Goal: Task Accomplishment & Management: Manage account settings

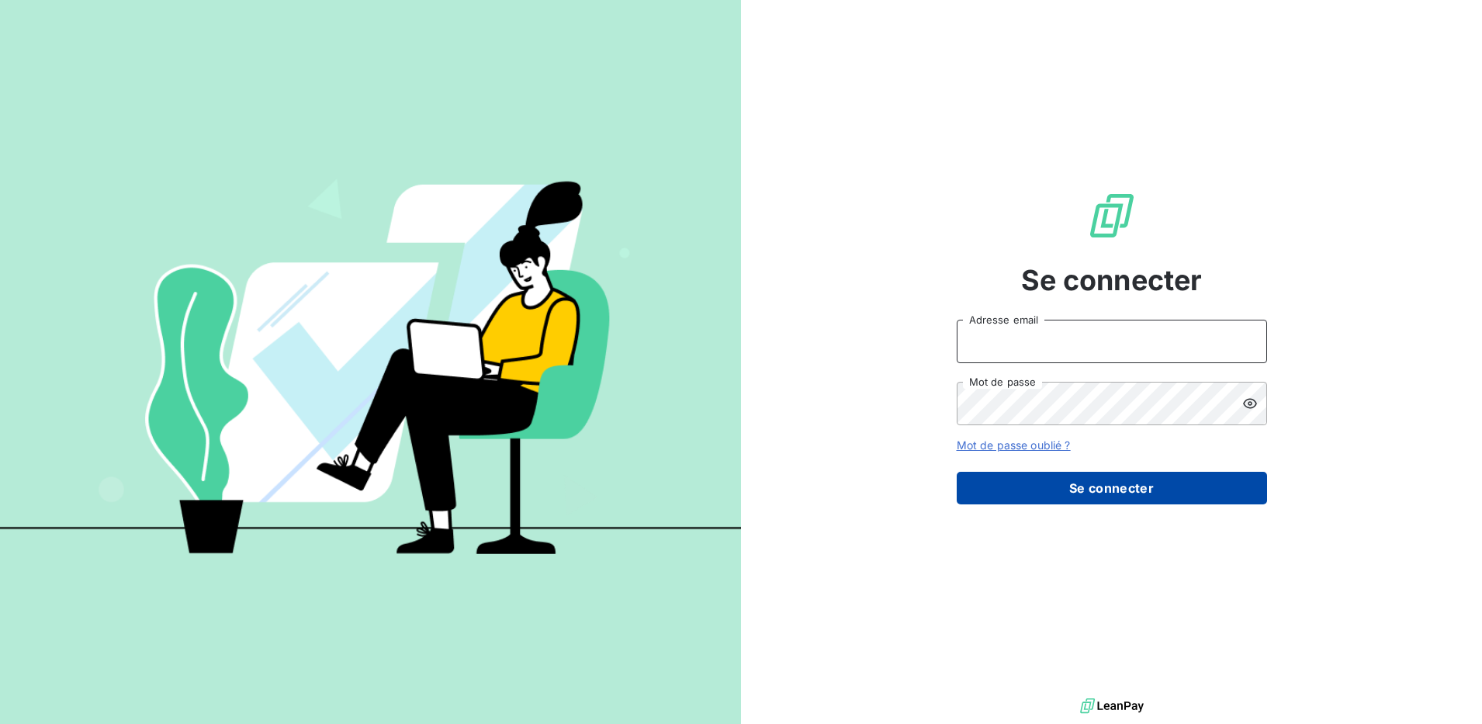
type input "[EMAIL_ADDRESS][DOMAIN_NAME]"
click at [1125, 494] on button "Se connecter" at bounding box center [1112, 488] width 310 height 33
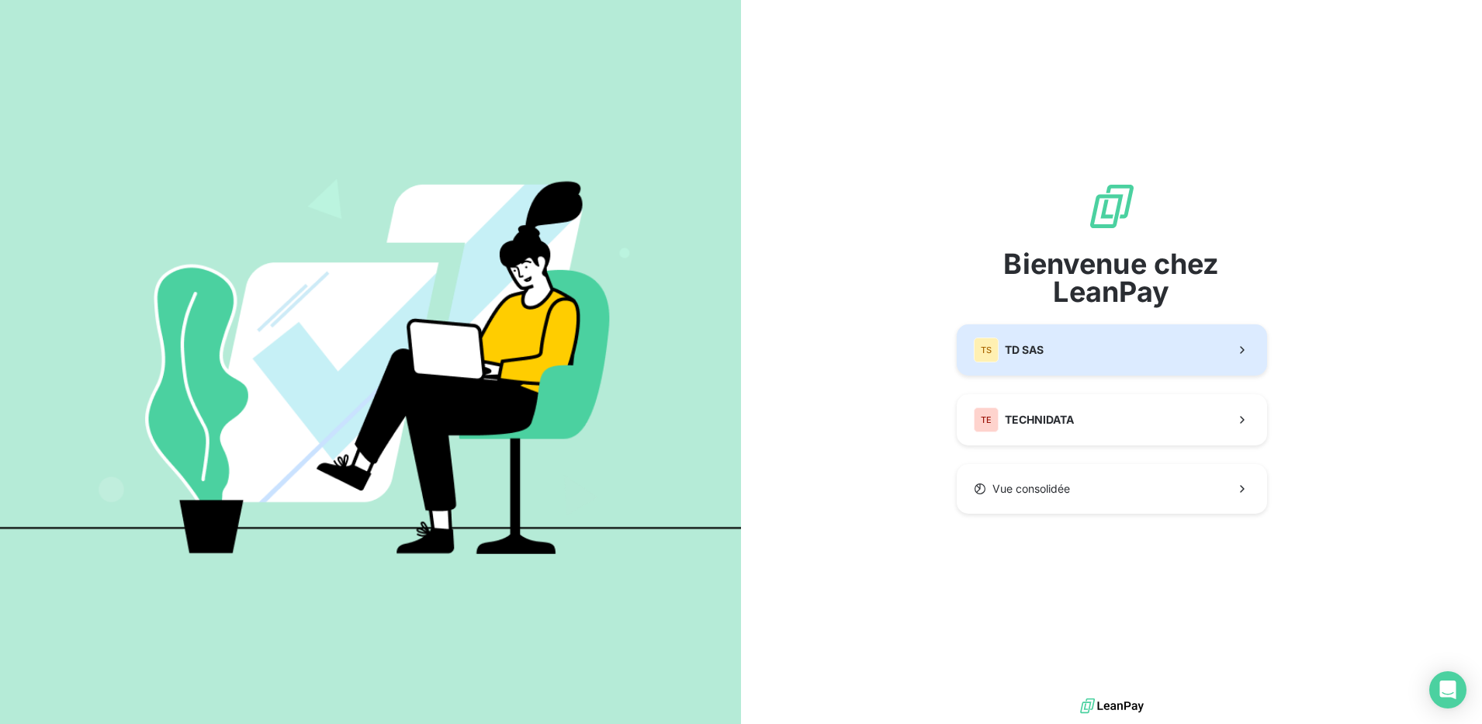
click at [1093, 370] on button "TS TD SAS" at bounding box center [1112, 349] width 310 height 51
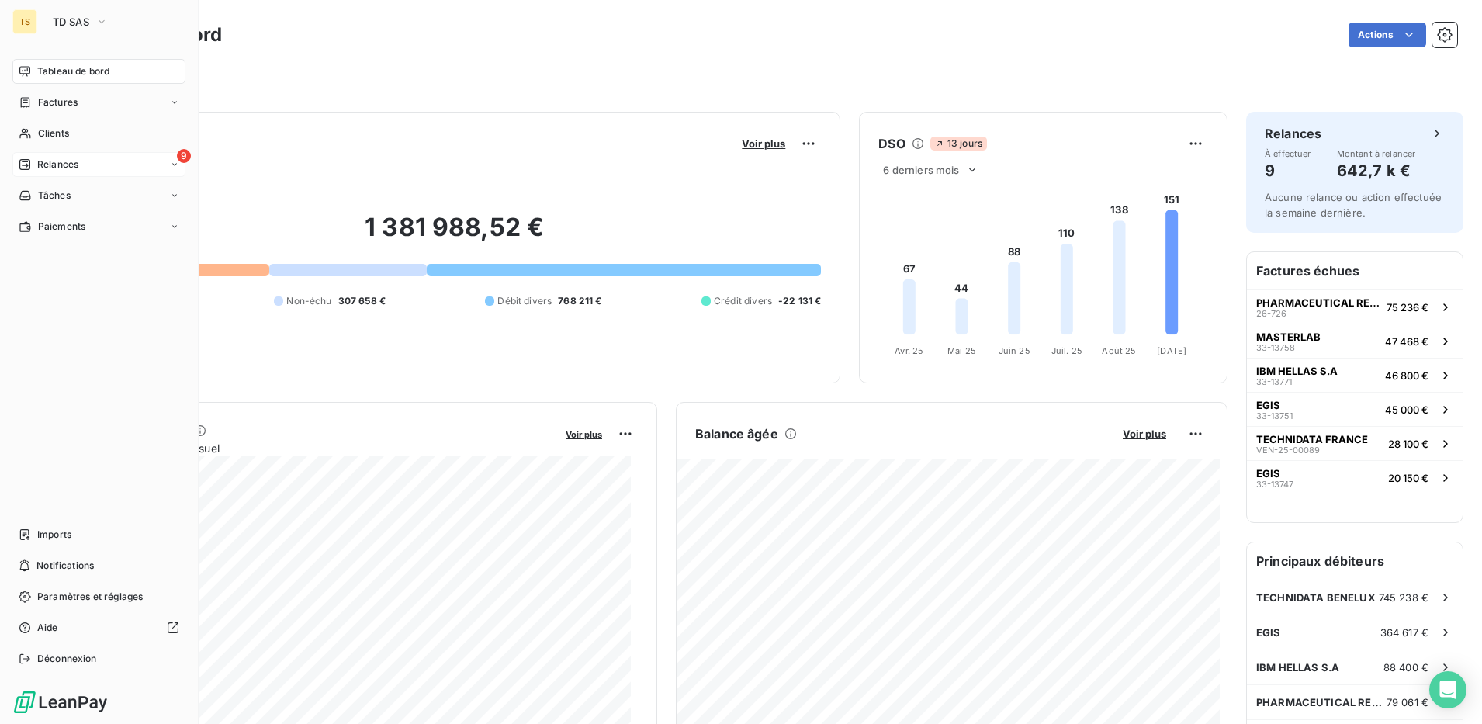
click at [59, 168] on span "Relances" at bounding box center [57, 165] width 41 height 14
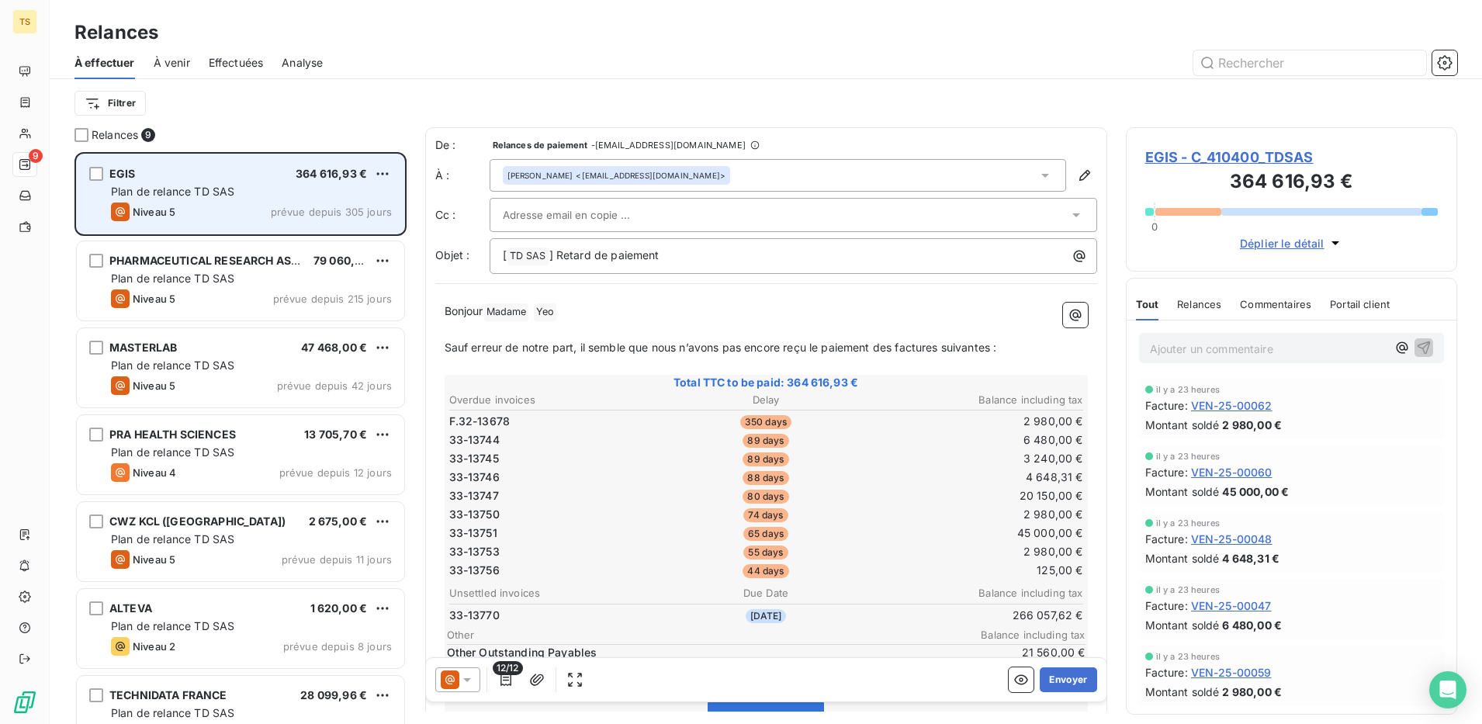
scroll to position [557, 317]
click at [221, 207] on div "Niveau 5 prévue depuis 305 jours" at bounding box center [251, 212] width 281 height 19
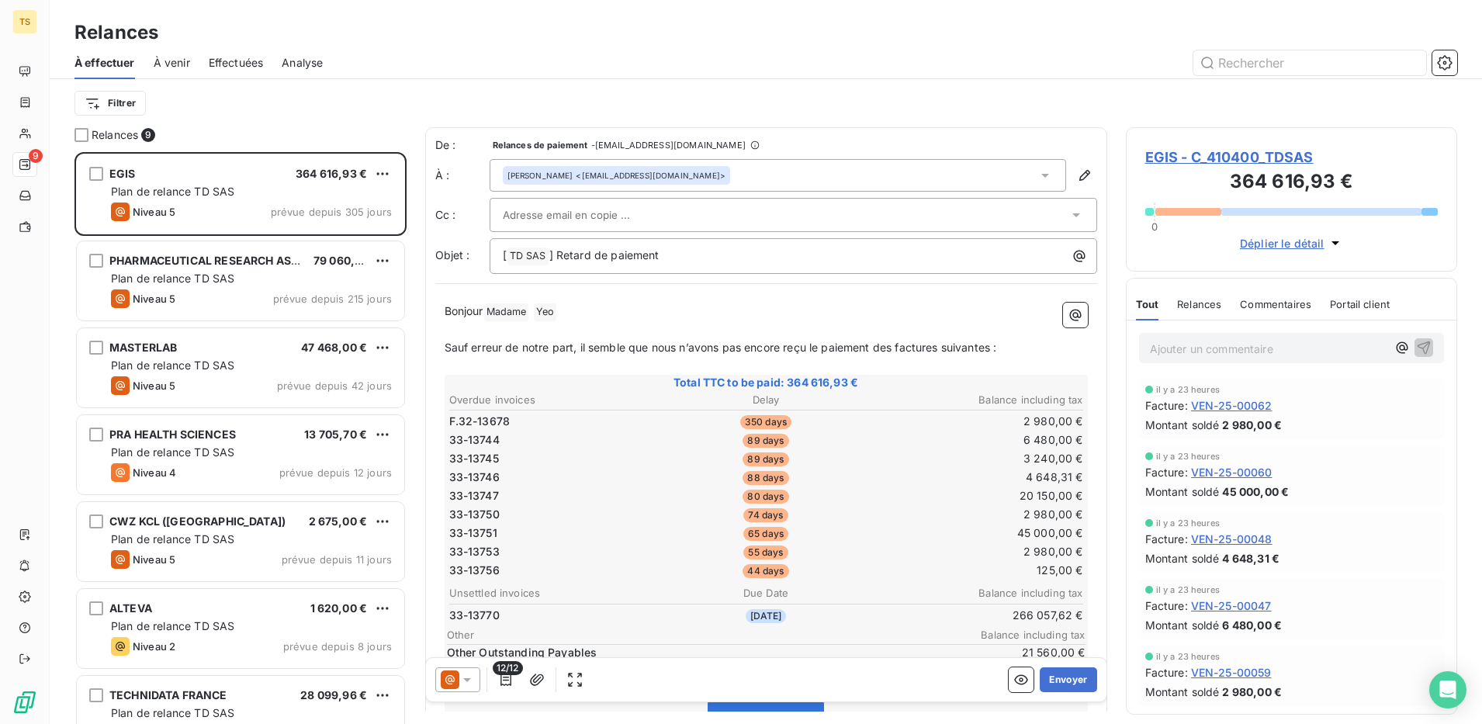
scroll to position [98, 0]
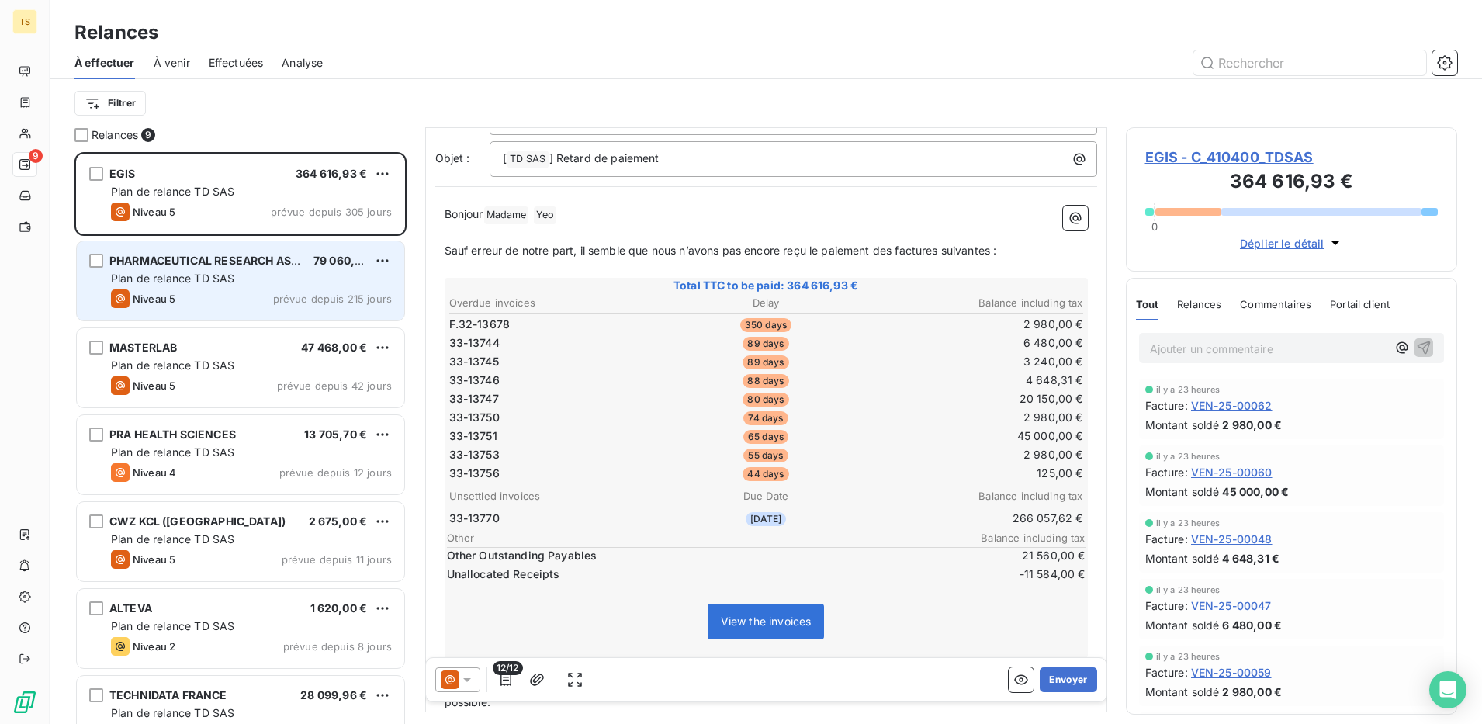
click at [209, 288] on div "PHARMACEUTICAL RESEARCH ASSOC. INC. 79 060,54 € Plan de relance TD SAS Niveau 5…" at bounding box center [240, 280] width 327 height 79
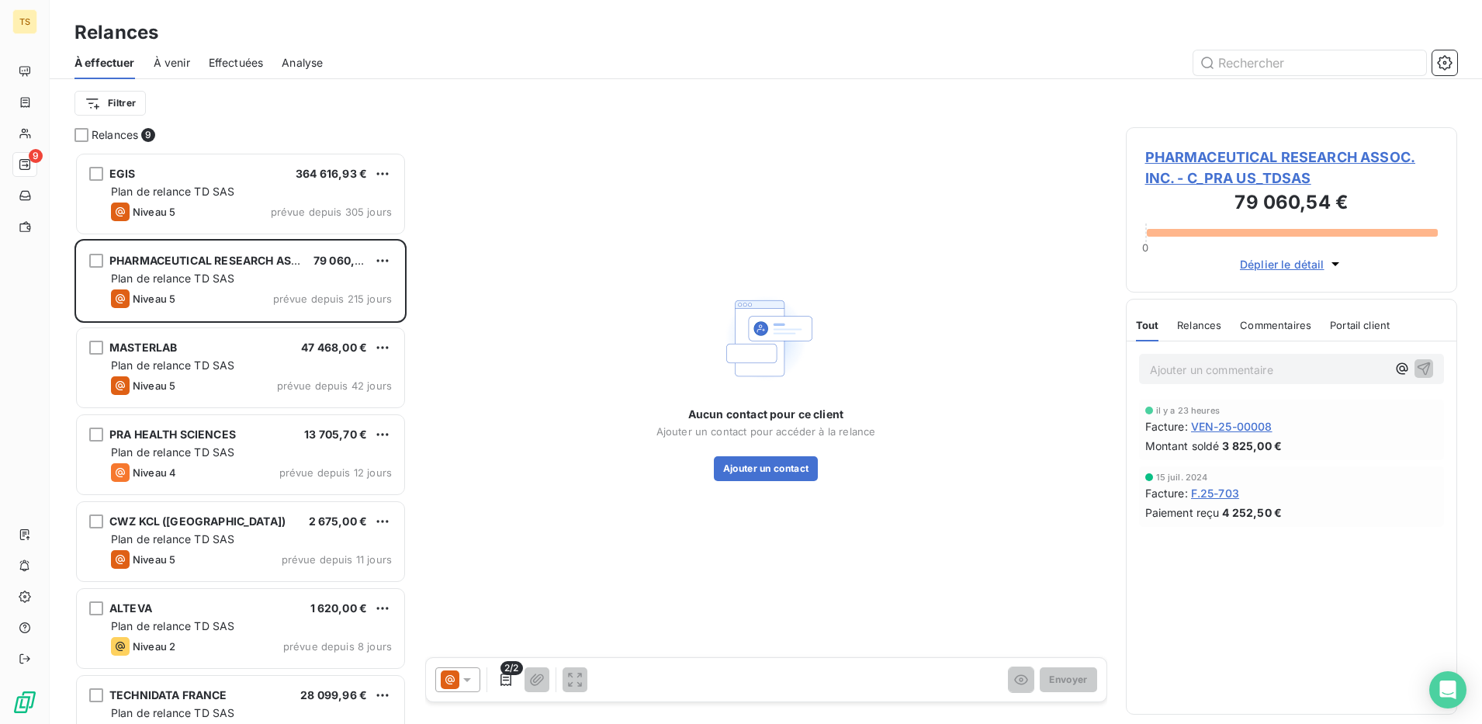
click at [1234, 170] on span "PHARMACEUTICAL RESEARCH ASSOC. INC. - C_PRA US_TDSAS" at bounding box center [1291, 168] width 293 height 42
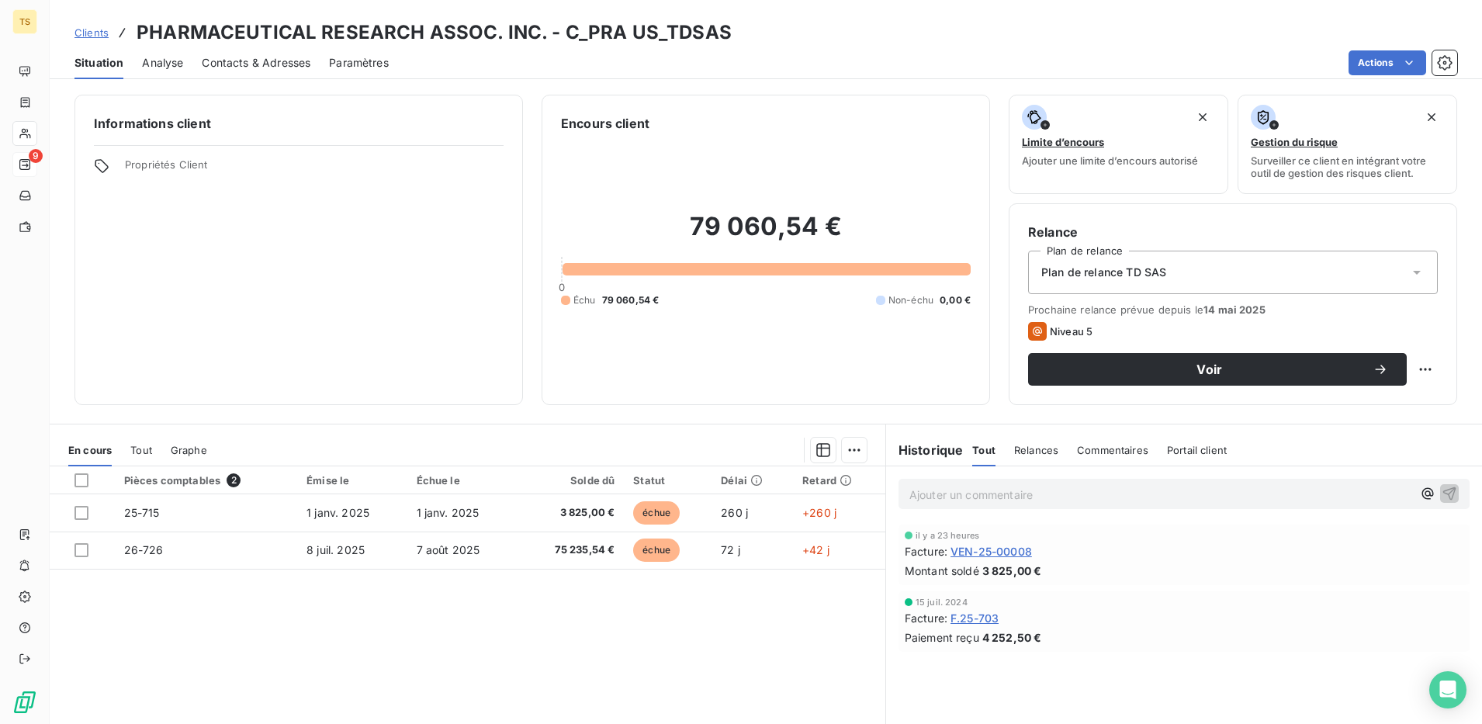
click at [334, 591] on div "Pièces comptables 2 Émise le Échue le Solde dû Statut Délai Retard 25-715 [DATE…" at bounding box center [468, 615] width 836 height 299
click at [319, 592] on div "Pièces comptables 2 Émise le Échue le Solde dû Statut Délai Retard 25-715 [DATE…" at bounding box center [468, 615] width 836 height 299
click at [334, 586] on div "Pièces comptables 2 Émise le Échue le Solde dû Statut Délai Retard 25-715 [DATE…" at bounding box center [468, 615] width 836 height 299
click at [205, 677] on div "Pièces comptables 2 Émise le Échue le Solde dû Statut Délai Retard 25-715 [DATE…" at bounding box center [468, 615] width 836 height 299
click at [369, 654] on div "Pièces comptables 2 Émise le Échue le Solde dû Statut Délai Retard 25-715 [DATE…" at bounding box center [468, 615] width 836 height 299
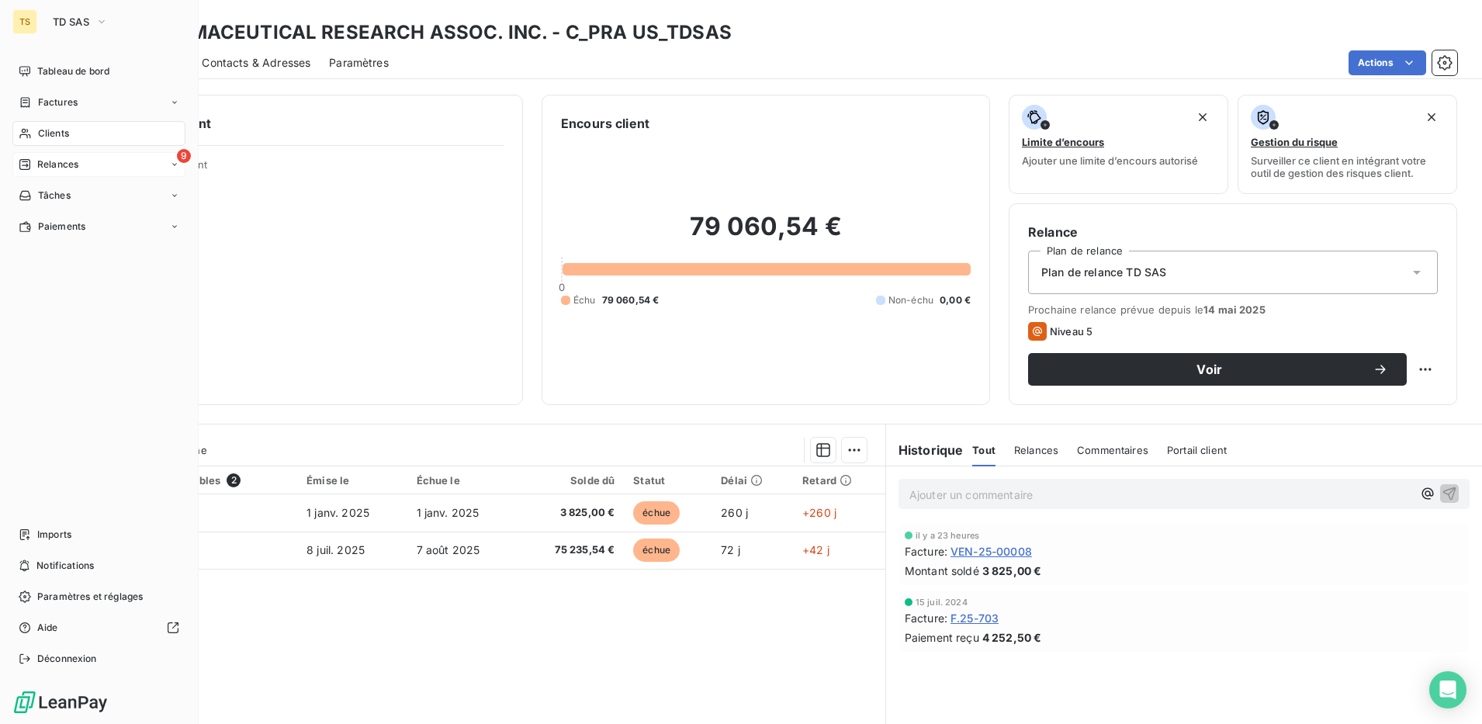
click at [60, 159] on span "Relances" at bounding box center [57, 165] width 41 height 14
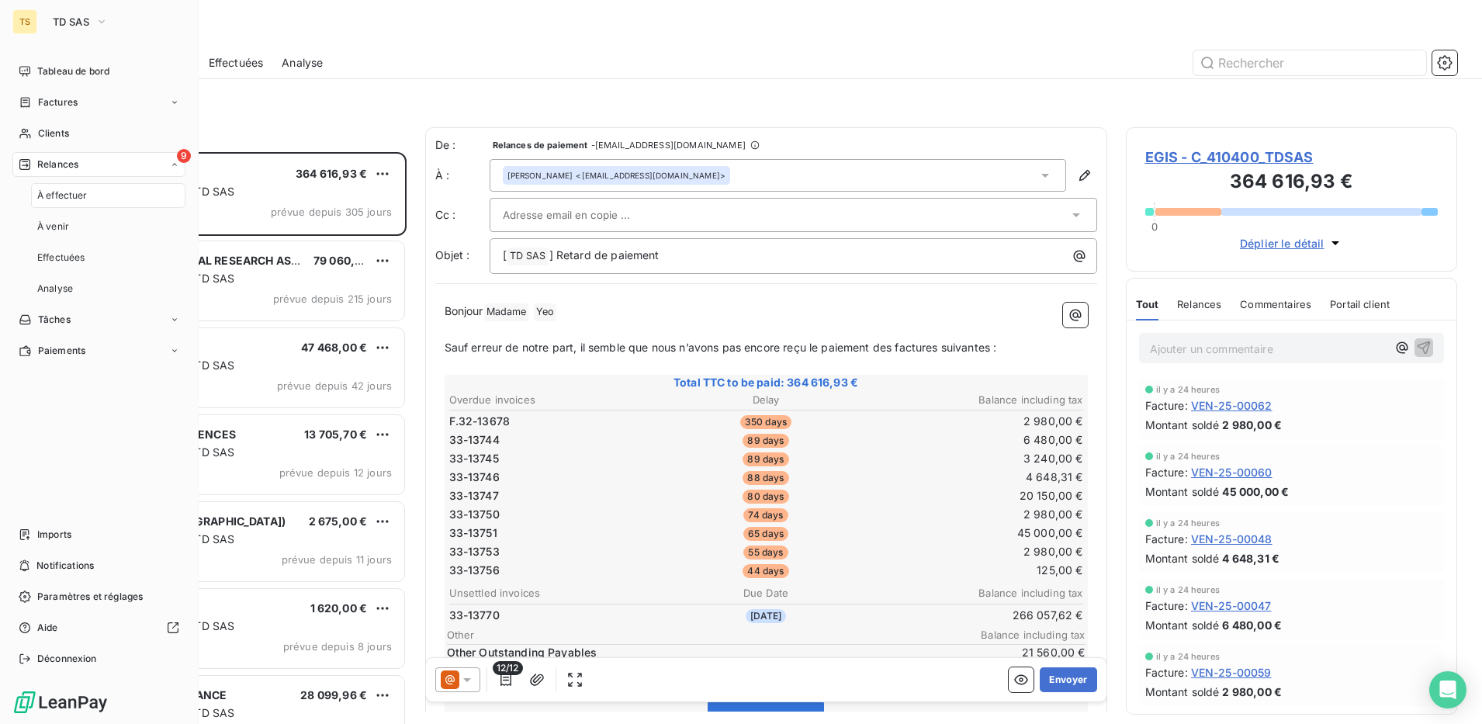
scroll to position [557, 317]
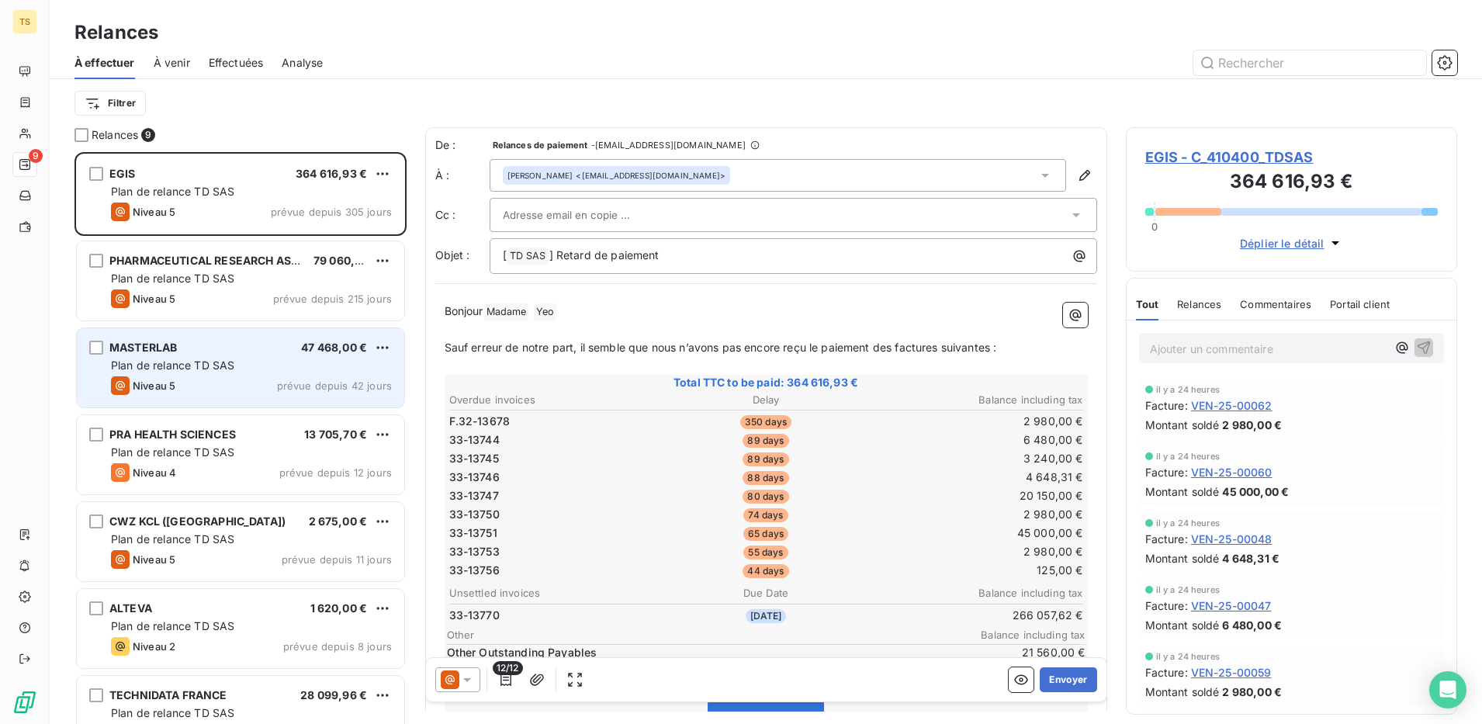
click at [194, 382] on div "Niveau 5 prévue depuis 42 jours" at bounding box center [251, 385] width 281 height 19
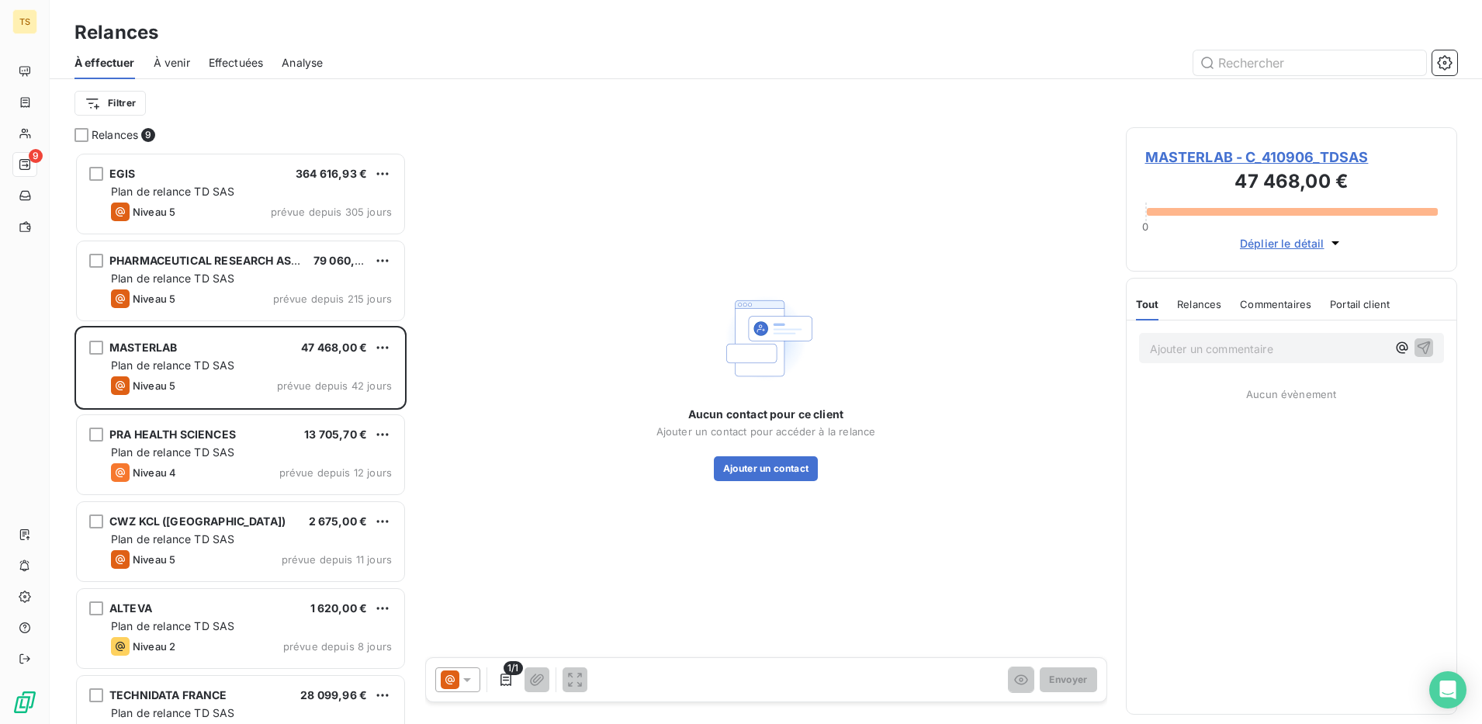
click at [1160, 165] on span "MASTERLAB - C_410906_TDSAS" at bounding box center [1291, 157] width 293 height 21
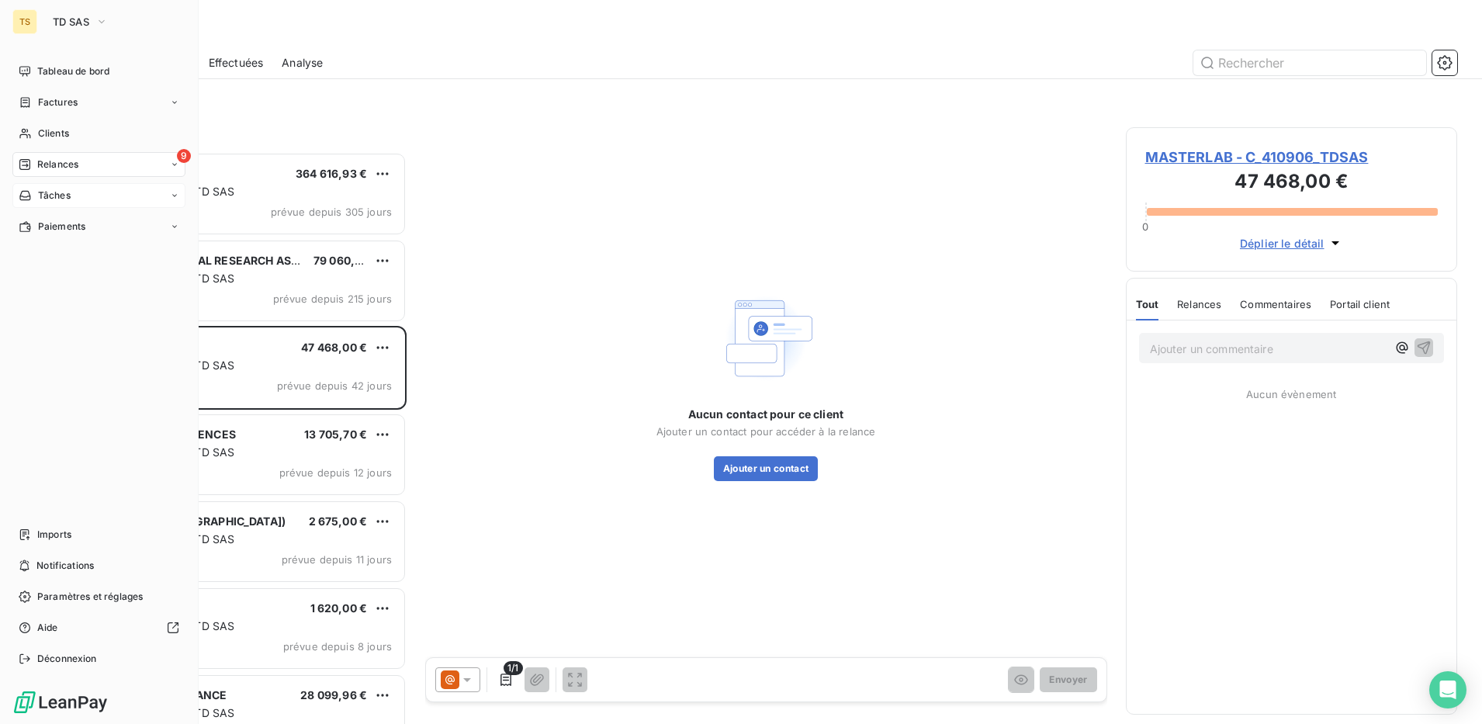
scroll to position [557, 317]
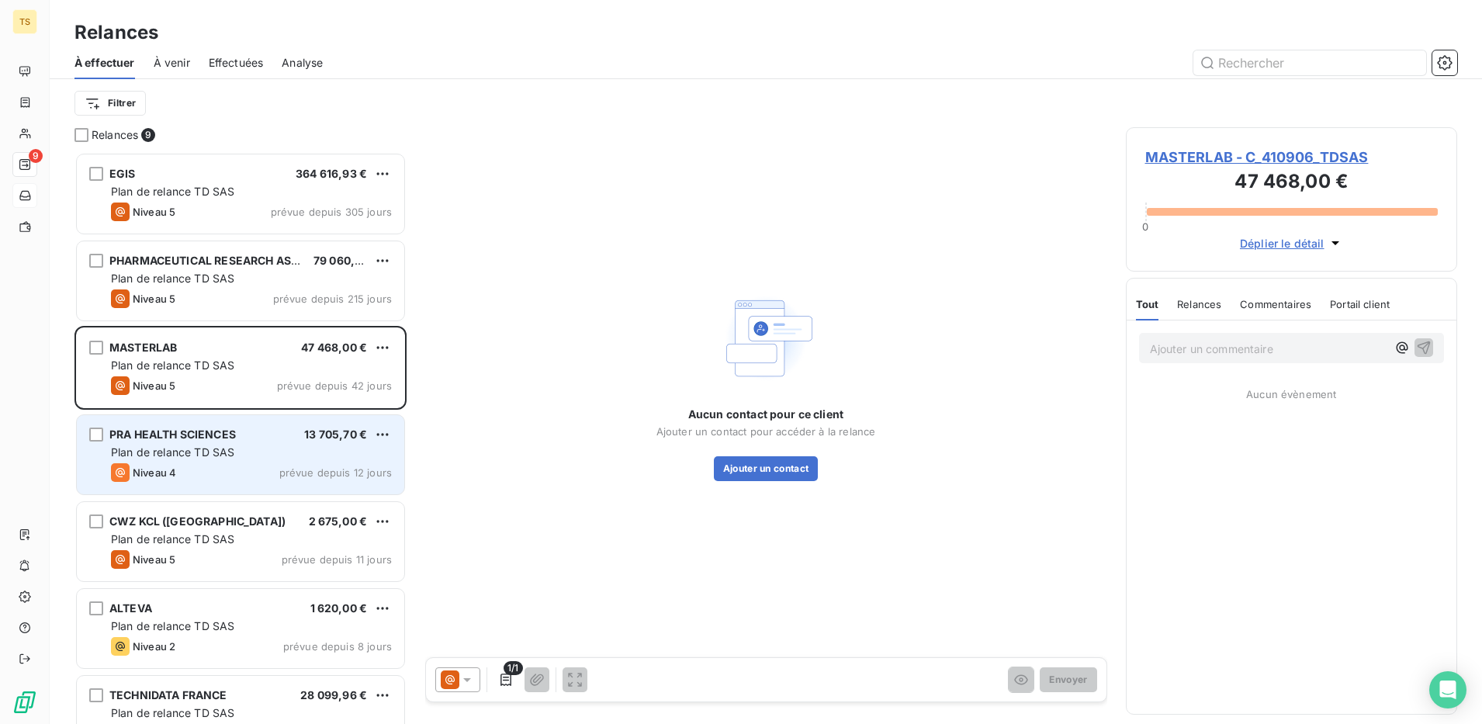
click at [199, 449] on span "Plan de relance TD SAS" at bounding box center [172, 451] width 123 height 13
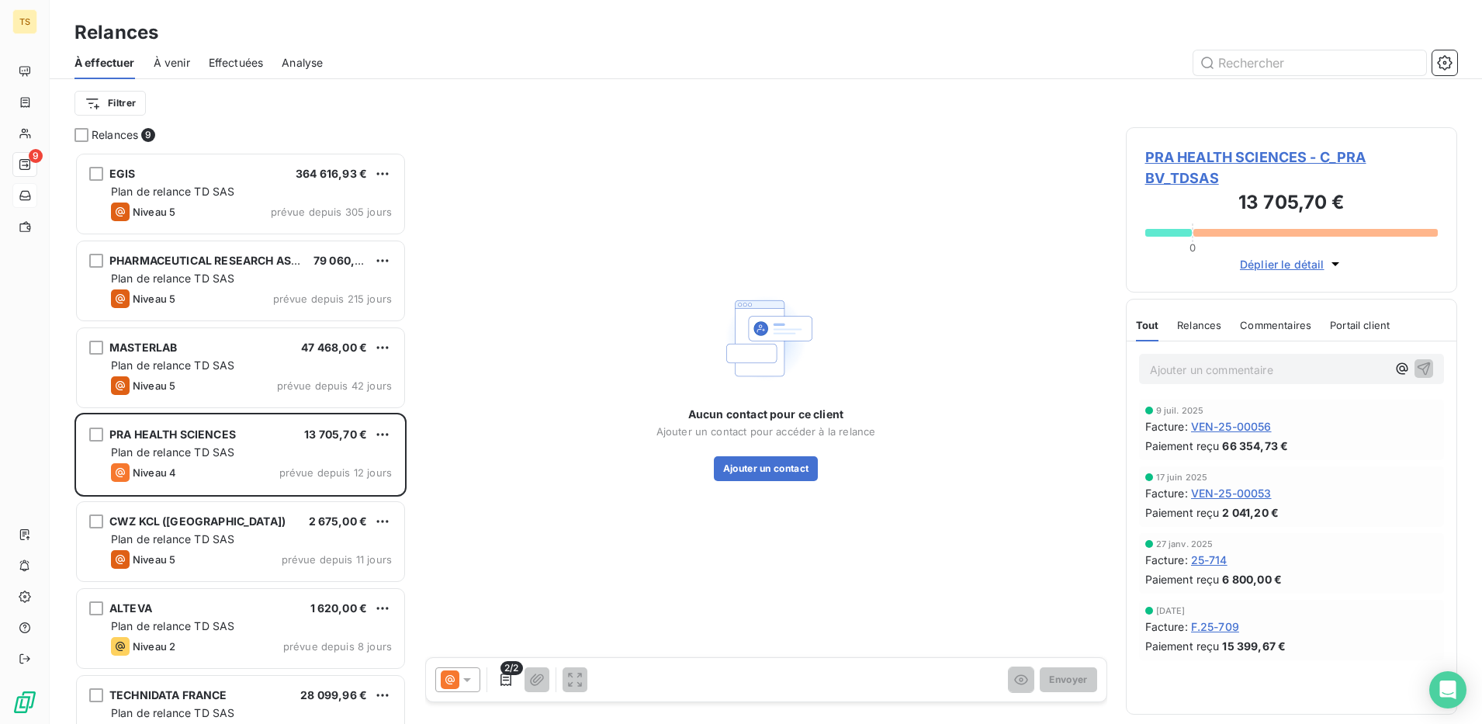
click at [1231, 158] on span "PRA HEALTH SCIENCES - C_PRA BV_TDSAS" at bounding box center [1291, 168] width 293 height 42
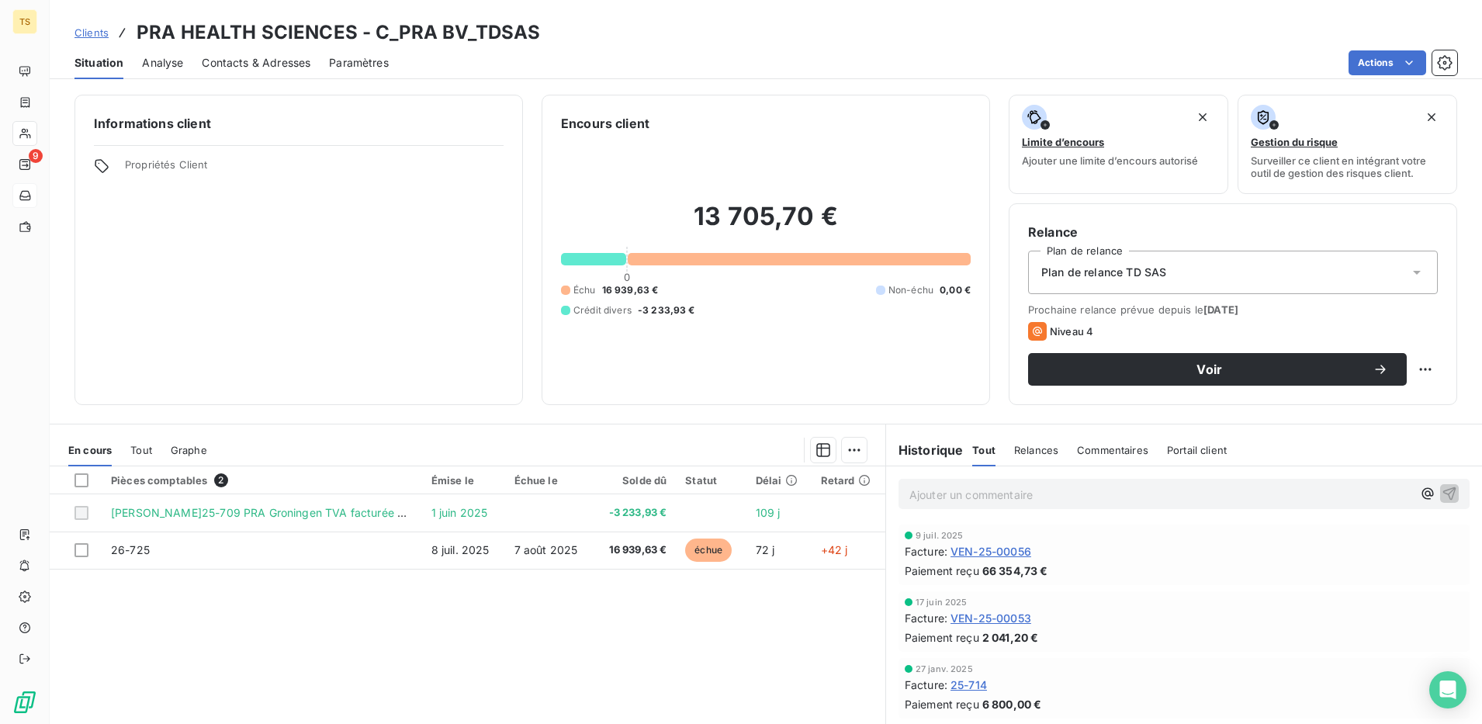
click at [232, 621] on div "Pièces comptables 2 Émise le Échue le Solde dû Statut Délai Retard REG F.25-709…" at bounding box center [468, 615] width 836 height 299
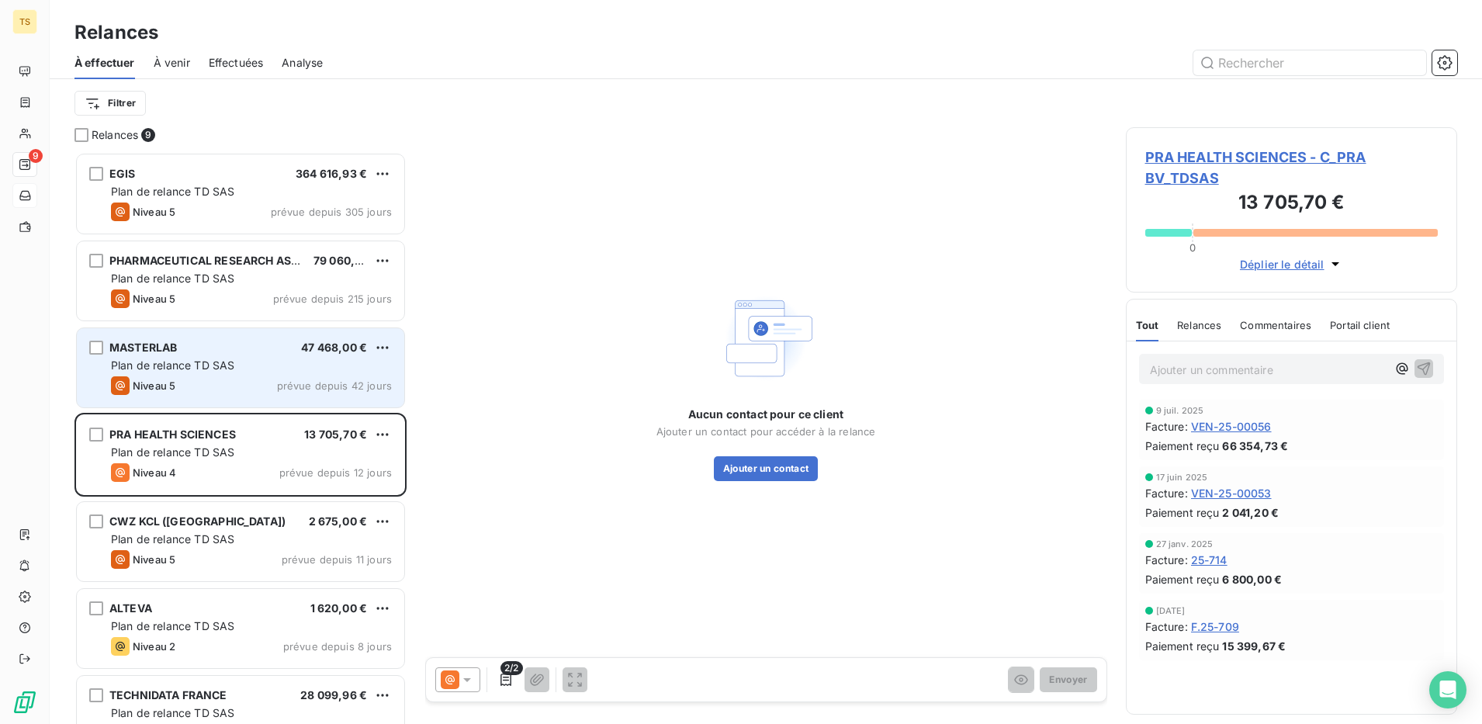
scroll to position [557, 317]
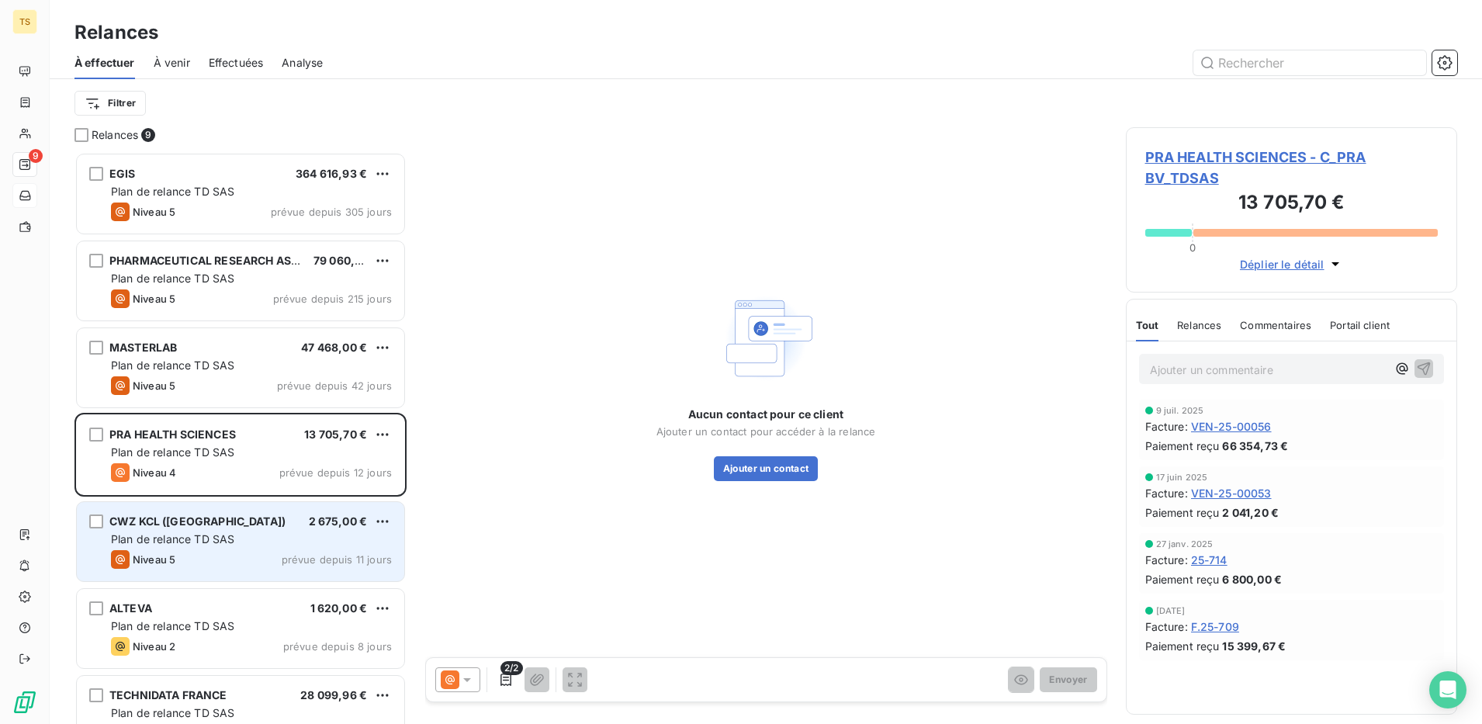
click at [167, 547] on div "CWZ KCL ([GEOGRAPHIC_DATA]) 2 675,00 € Plan de relance TD SAS Niveau 5 prévue d…" at bounding box center [240, 541] width 327 height 79
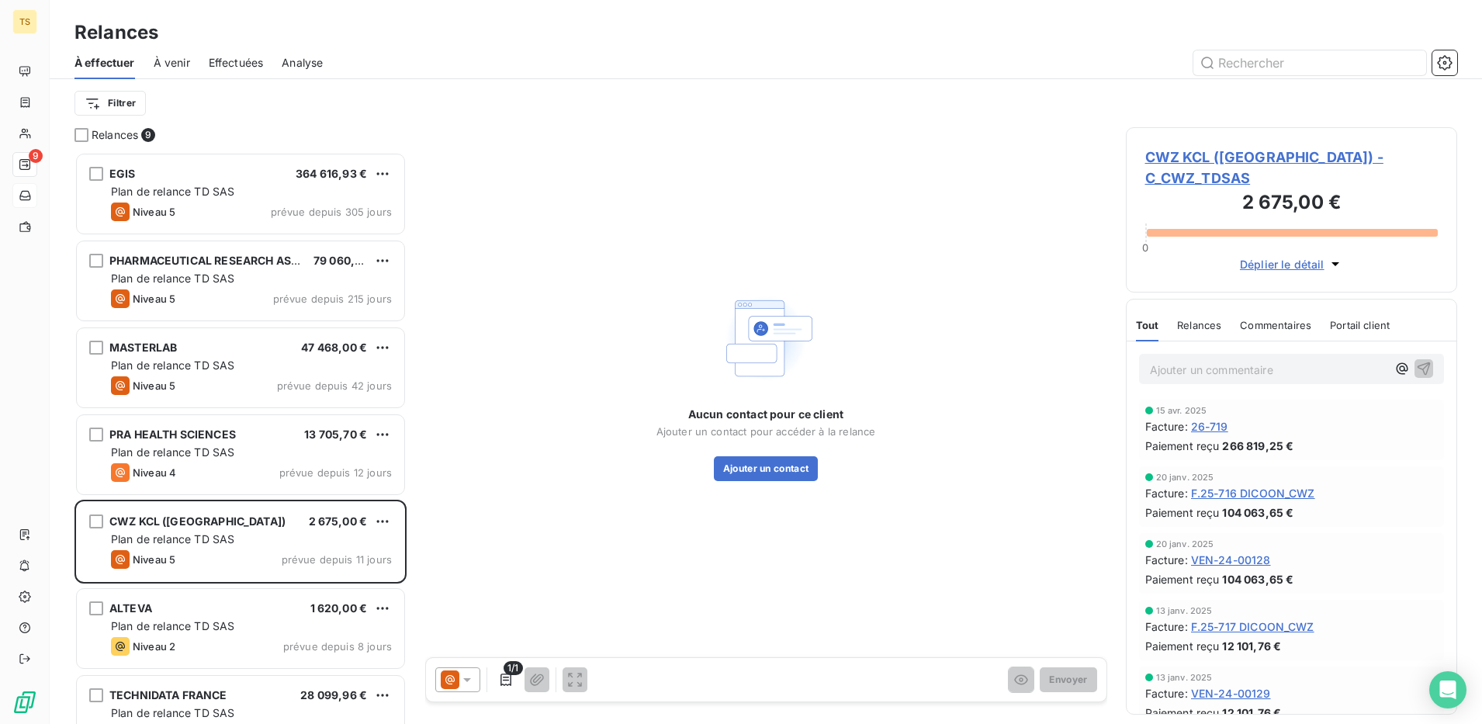
click at [1256, 158] on span "CWZ KCL ([GEOGRAPHIC_DATA]) - C_CWZ_TDSAS" at bounding box center [1291, 168] width 293 height 42
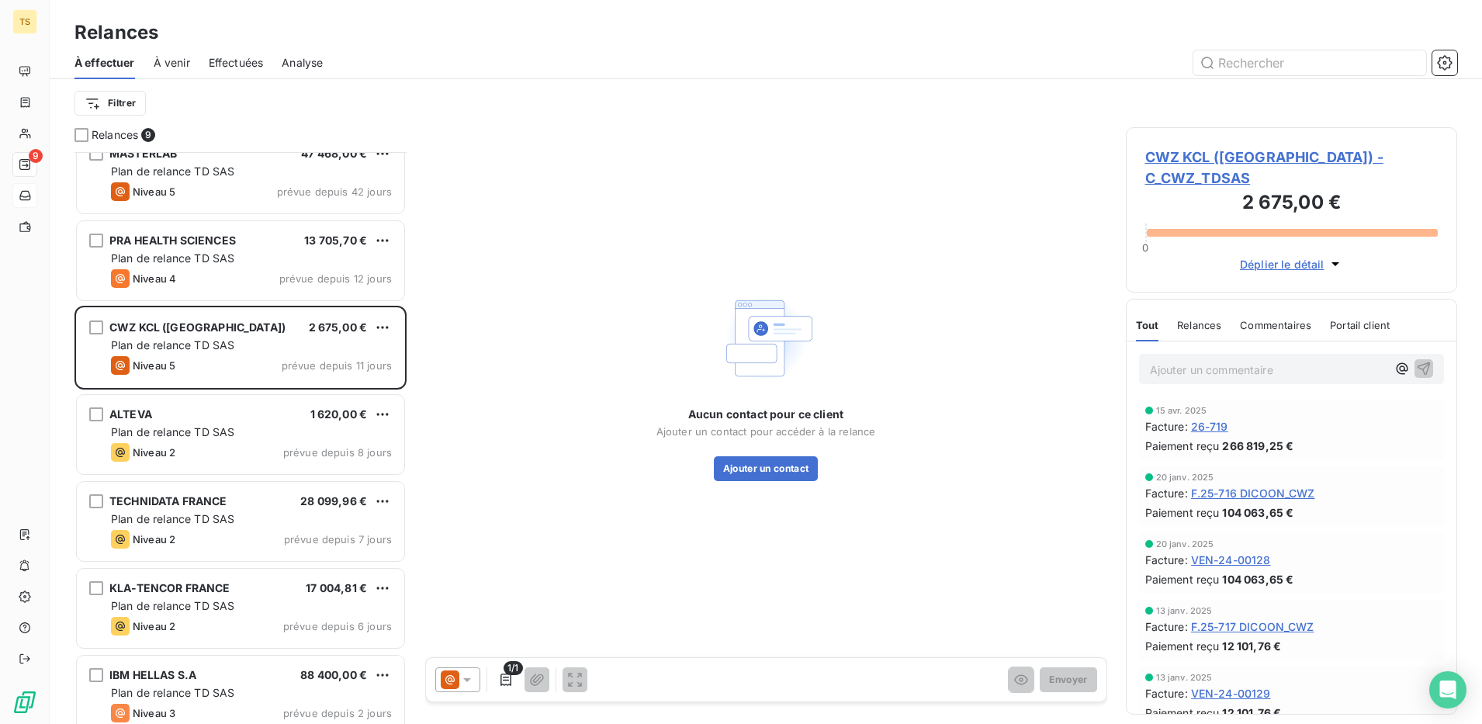
scroll to position [211, 0]
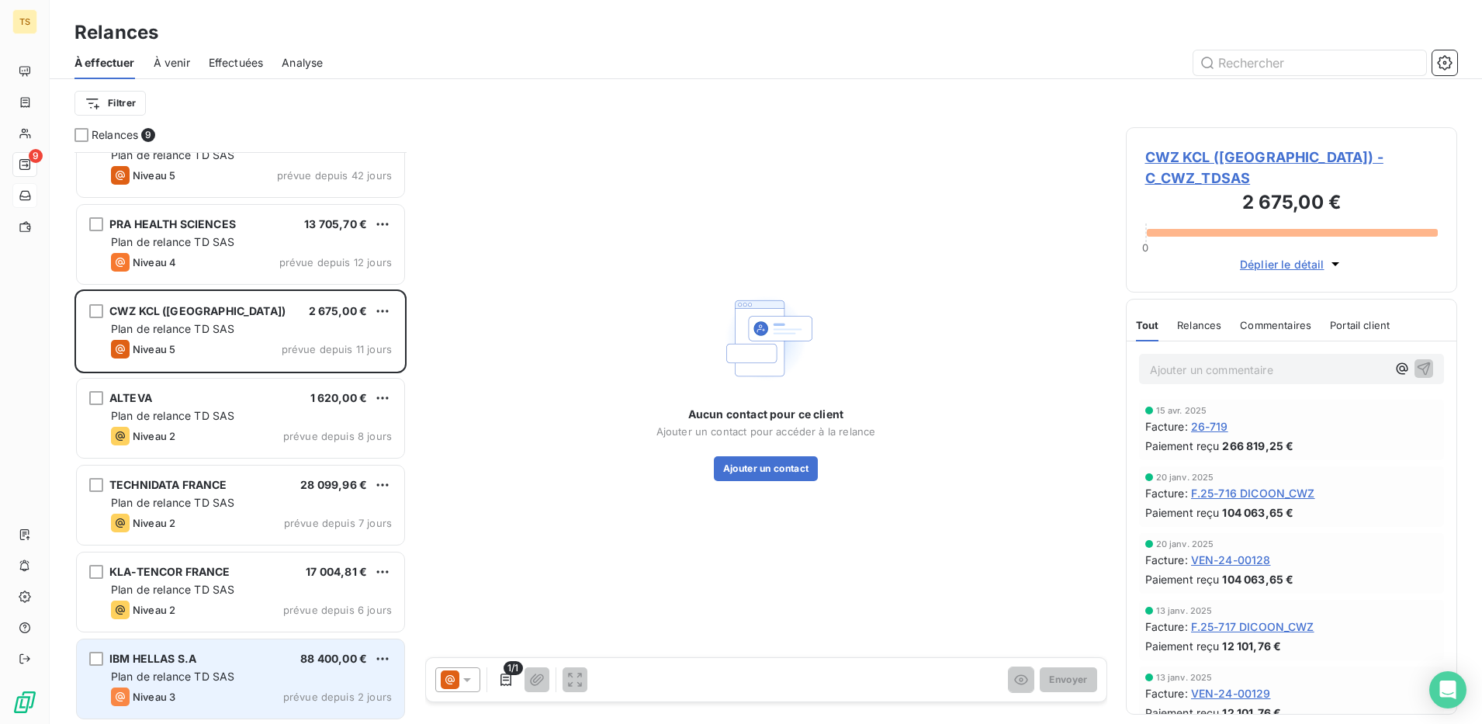
click at [191, 686] on div "IBM HELLAS S.A 88 400,00 € Plan de relance TD SAS Niveau 3 prévue depuis 2 jours" at bounding box center [240, 678] width 327 height 79
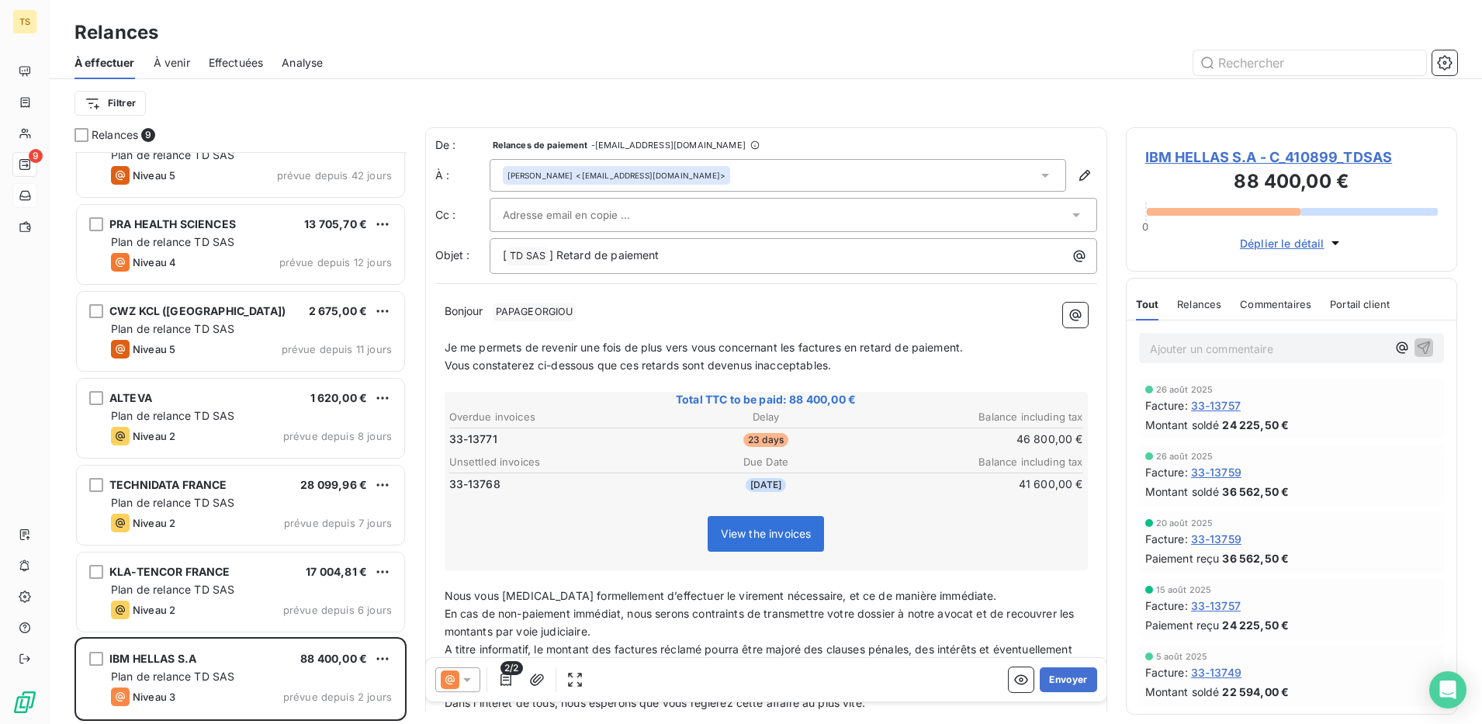
scroll to position [17, 0]
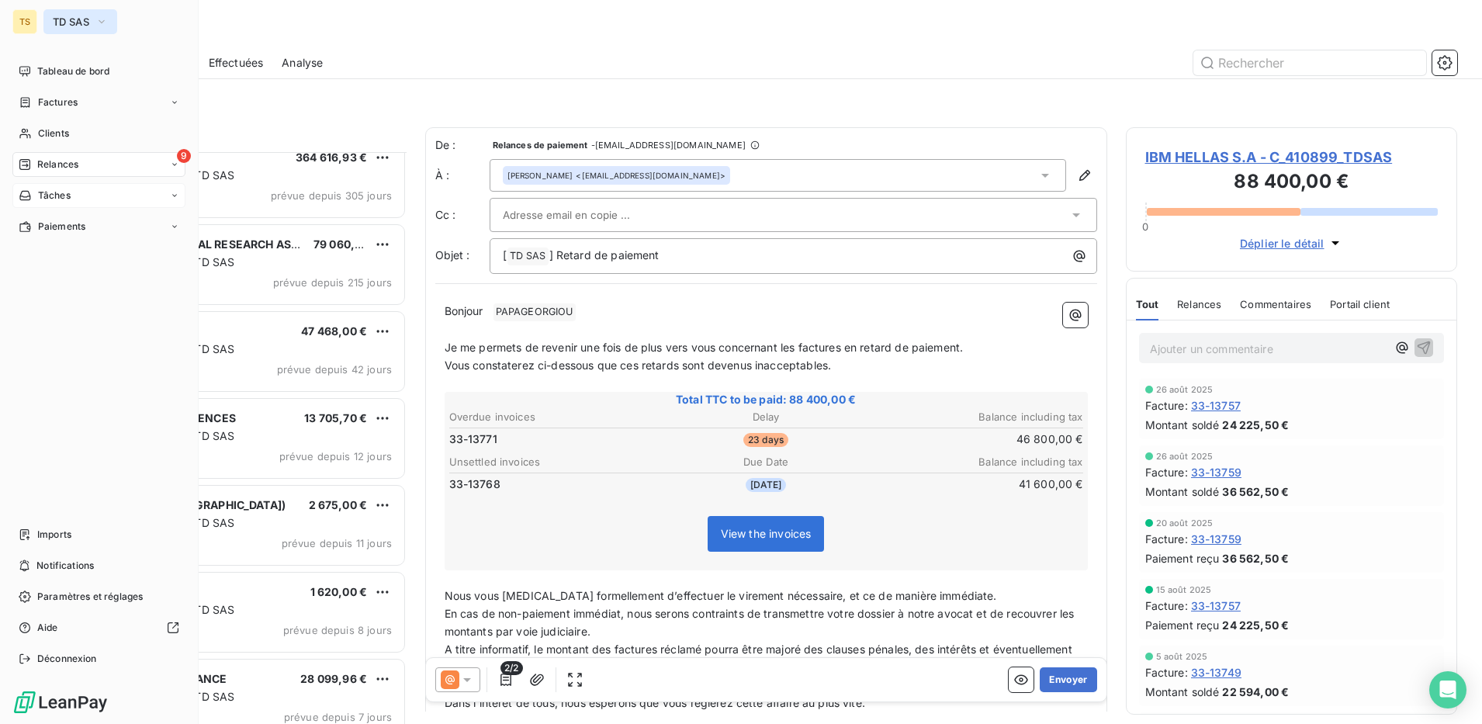
click at [72, 16] on span "TD SAS" at bounding box center [71, 22] width 36 height 12
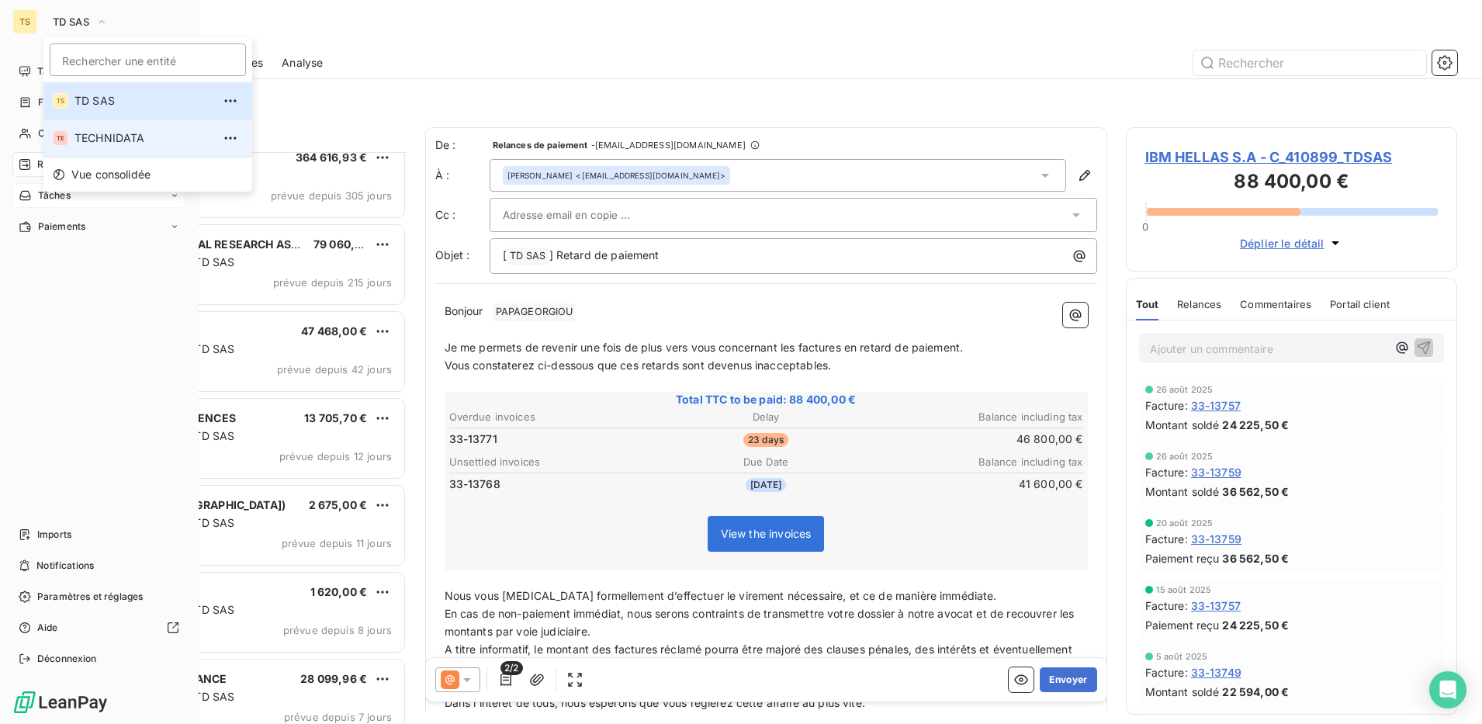
click at [78, 137] on span "TECHNIDATA" at bounding box center [142, 138] width 137 height 16
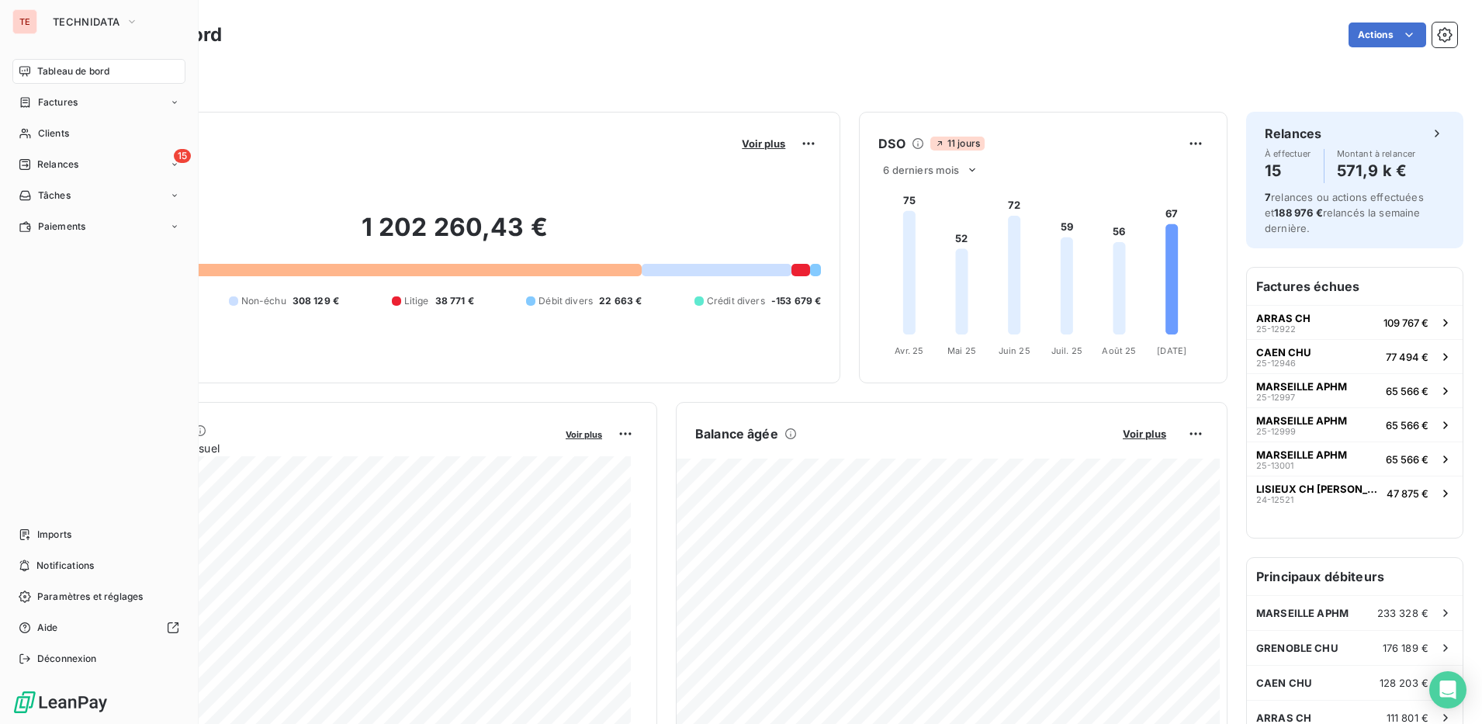
click at [395, 66] on div "Filtrer" at bounding box center [765, 78] width 1383 height 29
click at [48, 168] on span "Relances" at bounding box center [57, 165] width 41 height 14
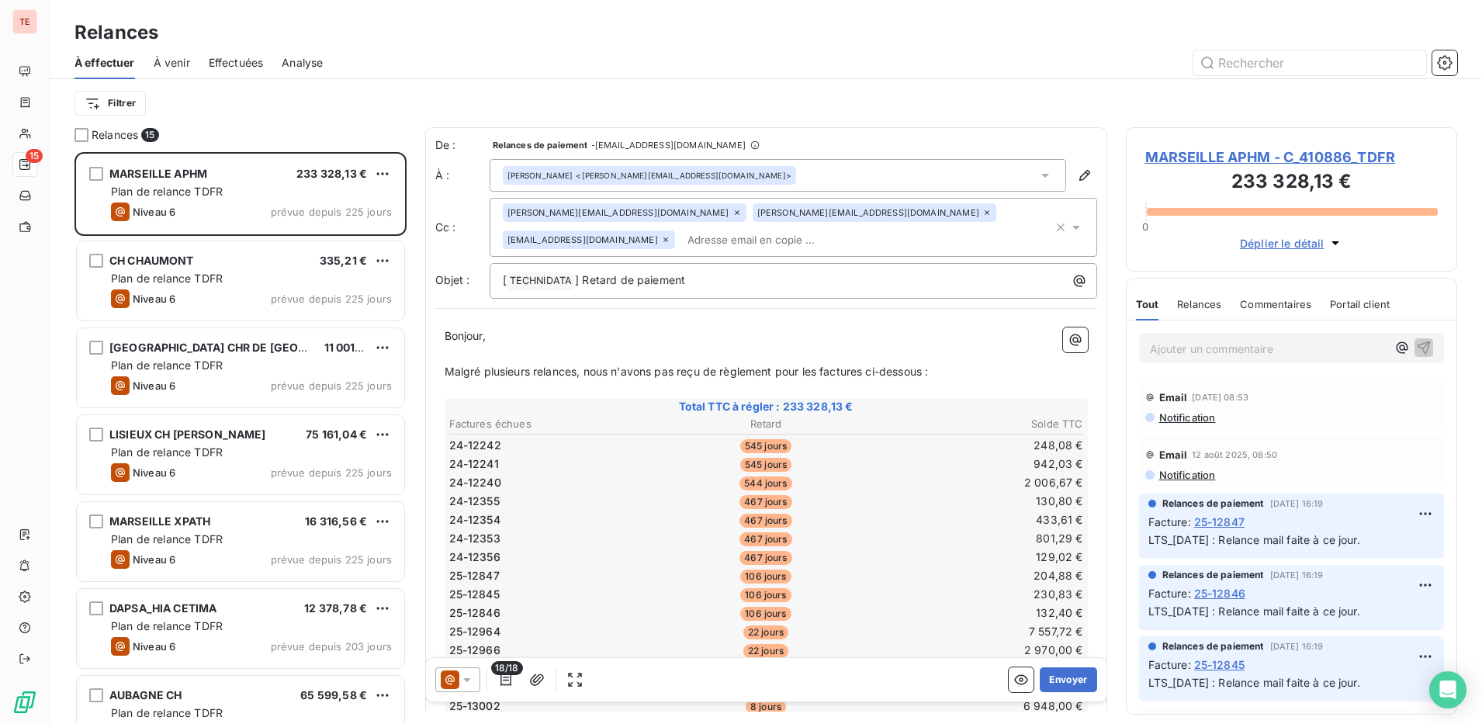
click at [426, 40] on div "Relances" at bounding box center [766, 33] width 1433 height 28
click at [379, 64] on div at bounding box center [899, 62] width 1116 height 25
click at [389, 59] on div at bounding box center [899, 62] width 1116 height 25
click at [390, 58] on div at bounding box center [899, 62] width 1116 height 25
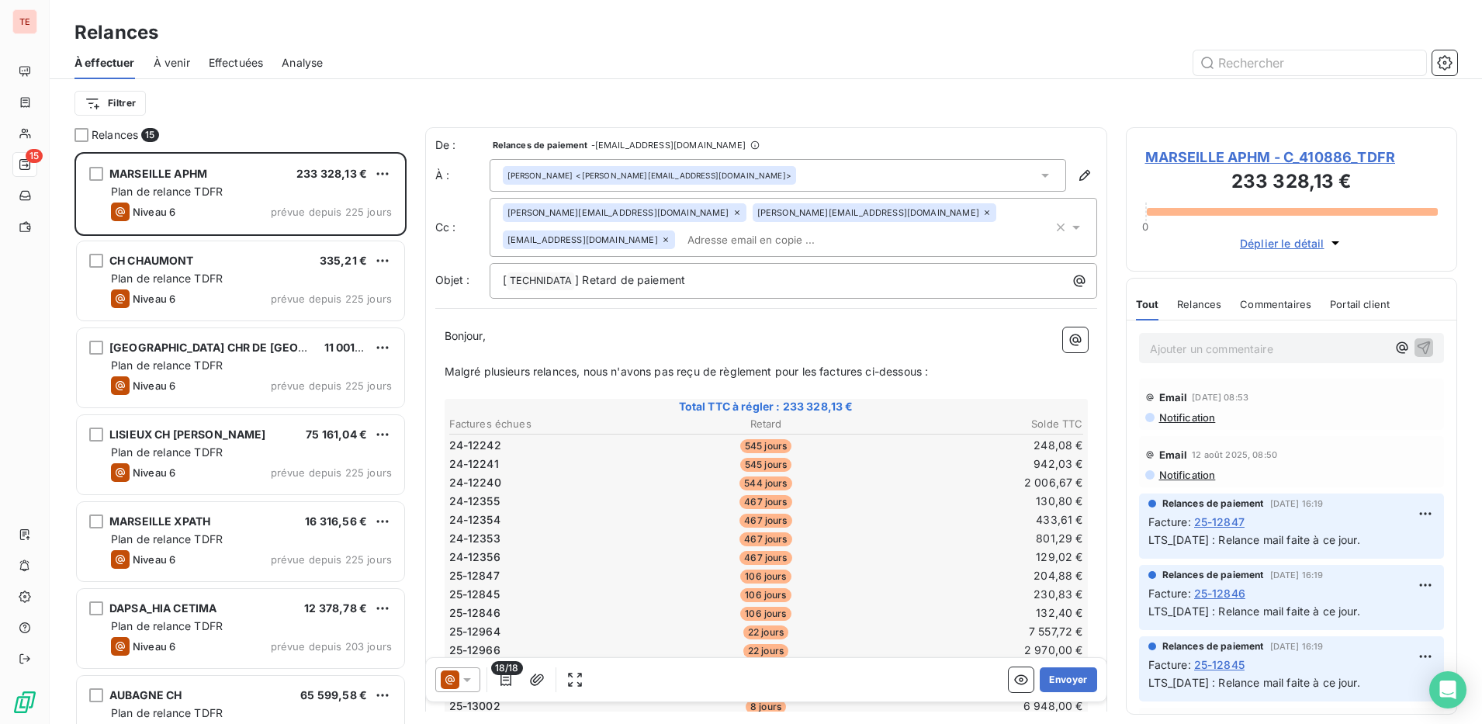
click at [375, 66] on div at bounding box center [899, 62] width 1116 height 25
click at [456, 50] on div at bounding box center [899, 62] width 1116 height 25
click at [175, 60] on span "À venir" at bounding box center [172, 63] width 36 height 16
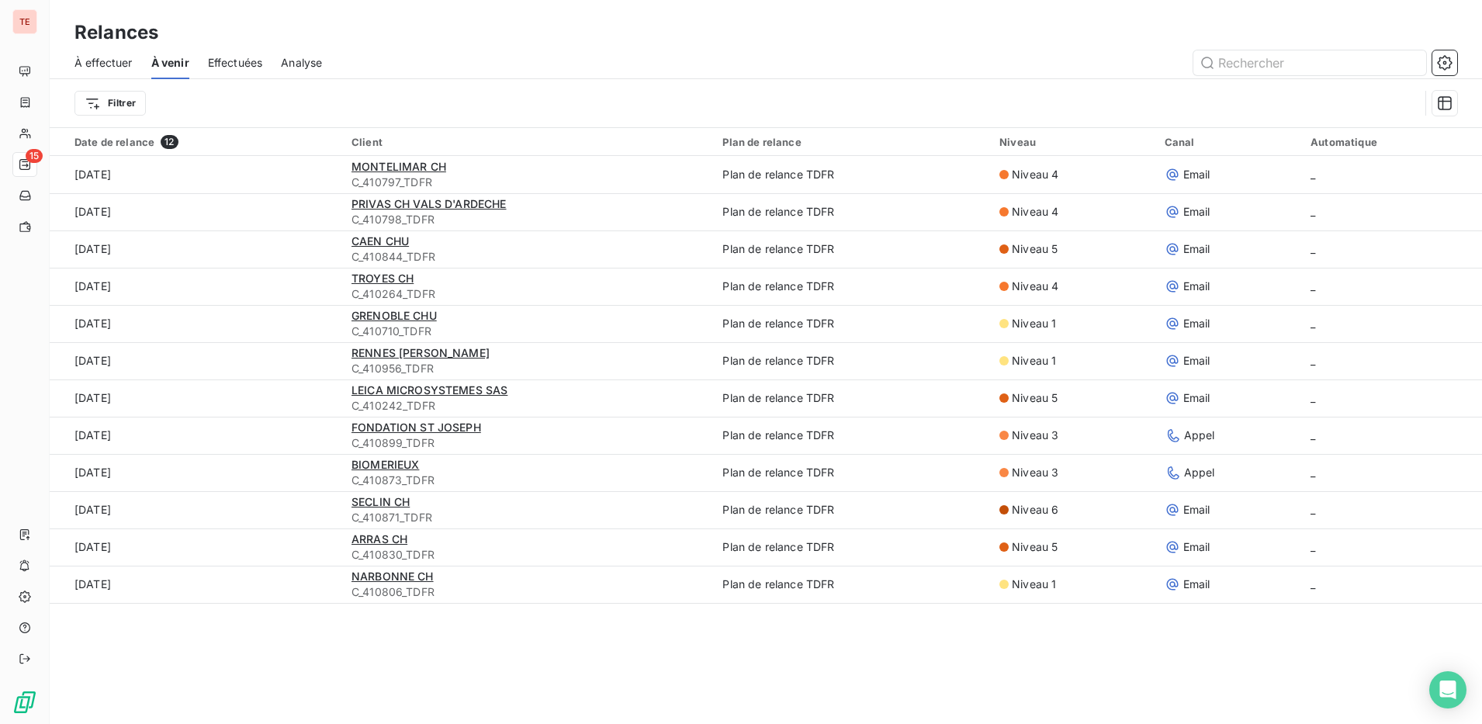
click at [244, 66] on span "Effectuées" at bounding box center [235, 63] width 55 height 16
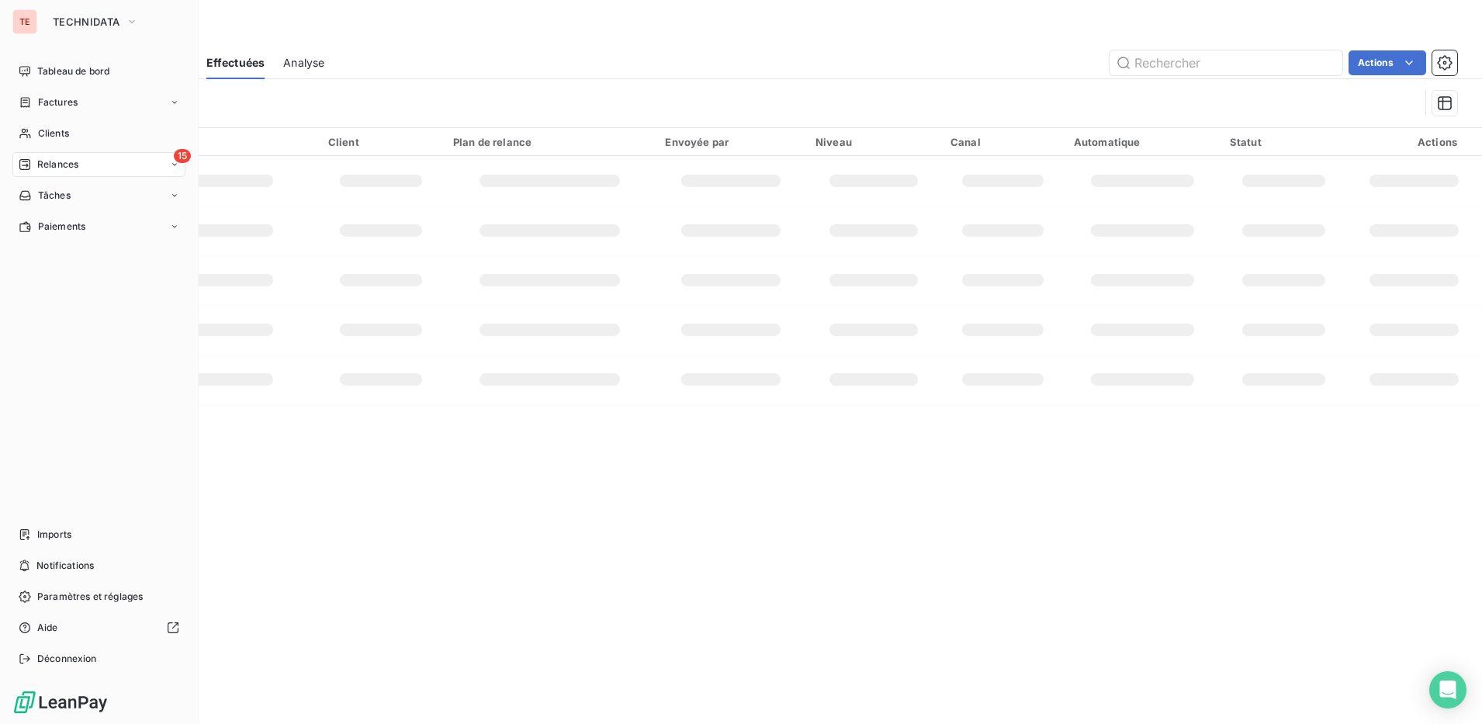
click at [15, 31] on div "TE" at bounding box center [24, 21] width 25 height 25
click at [62, 23] on span "TECHNIDATA" at bounding box center [86, 22] width 67 height 12
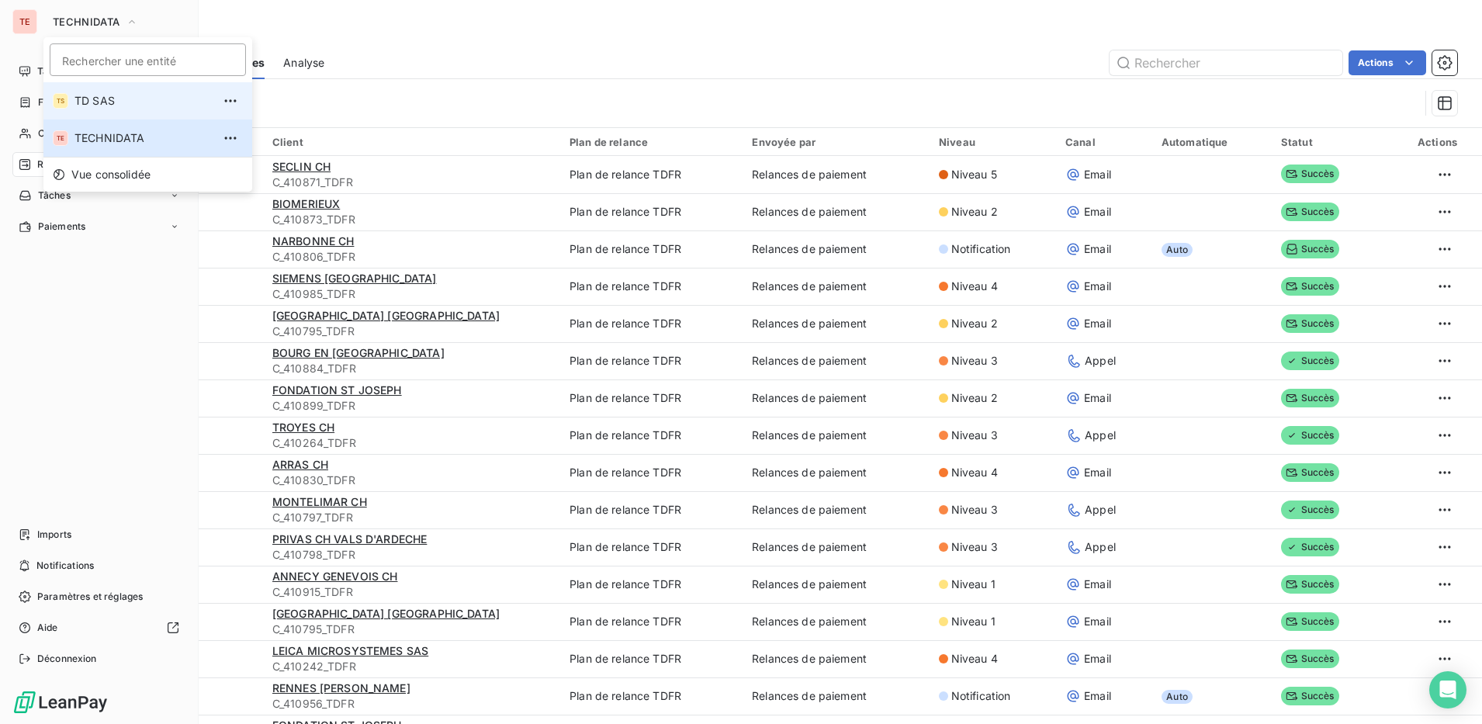
click at [57, 99] on div "TS" at bounding box center [61, 101] width 16 height 16
